Goal: Navigation & Orientation: Find specific page/section

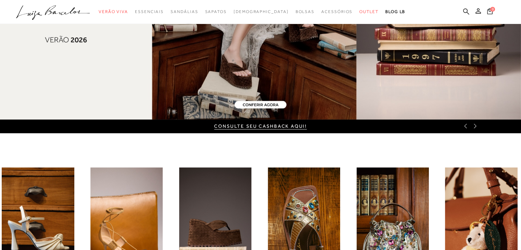
scroll to position [103, 0]
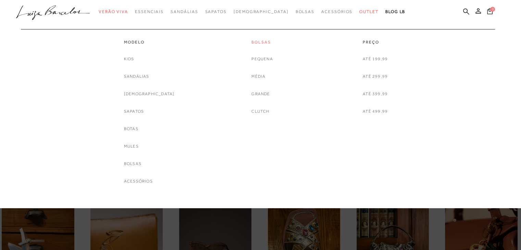
click at [266, 41] on link "Bolsas" at bounding box center [261, 42] width 21 height 6
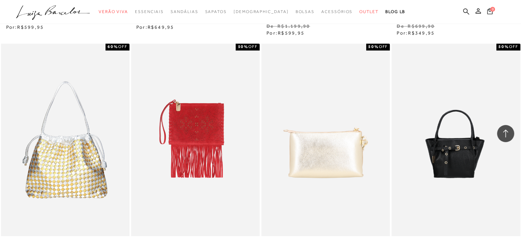
scroll to position [1438, 0]
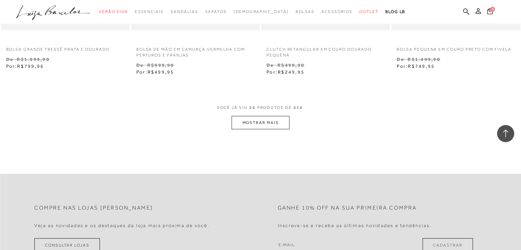
click at [247, 117] on button "MOSTRAR MAIS" at bounding box center [260, 122] width 58 height 13
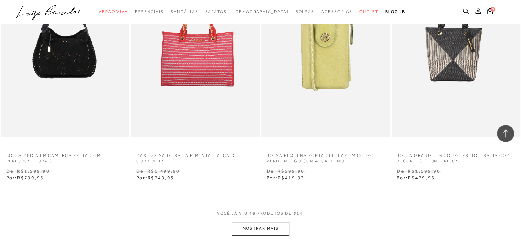
scroll to position [2842, 0]
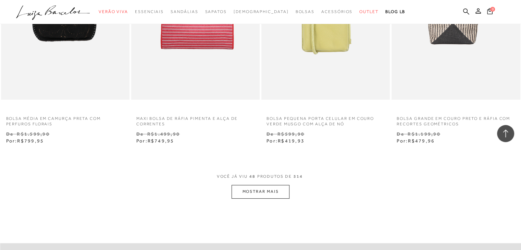
click at [271, 185] on button "MOSTRAR MAIS" at bounding box center [260, 191] width 58 height 13
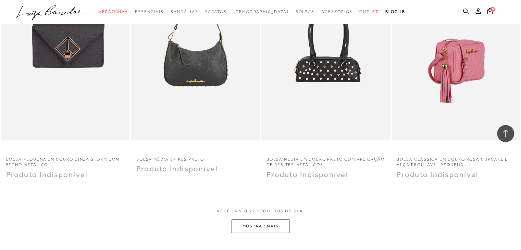
scroll to position [4280, 0]
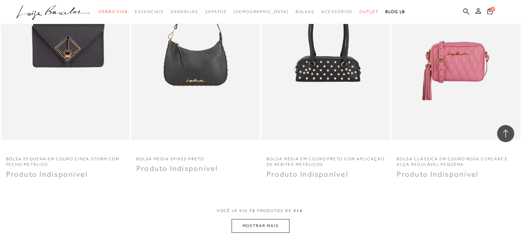
click at [267, 228] on button "MOSTRAR MAIS" at bounding box center [260, 225] width 58 height 13
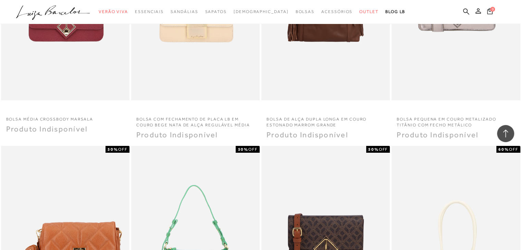
scroll to position [5068, 0]
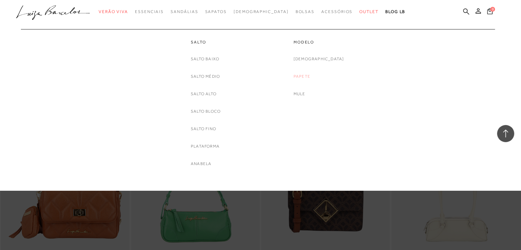
click at [310, 79] on link "Papete" at bounding box center [301, 76] width 17 height 7
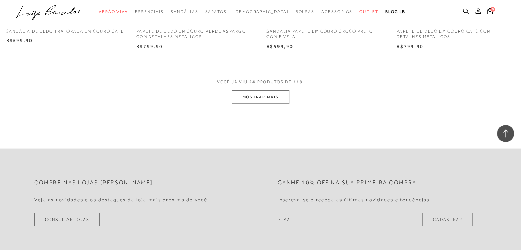
scroll to position [1438, 0]
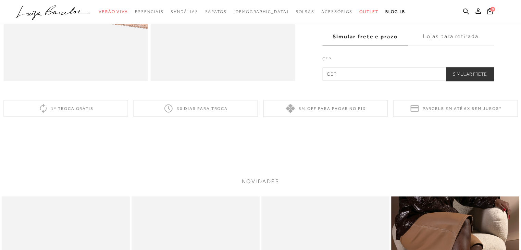
scroll to position [788, 0]
